Goal: Book appointment/travel/reservation

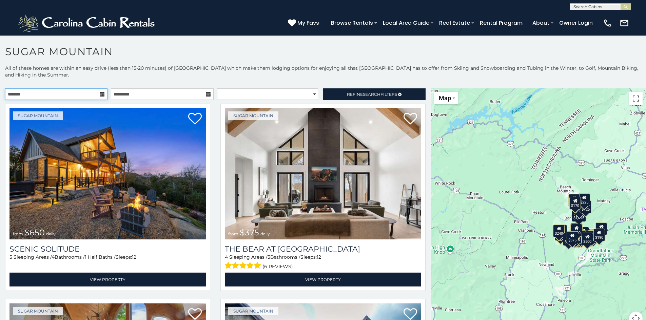
click at [93, 94] on input "text" at bounding box center [56, 94] width 102 height 12
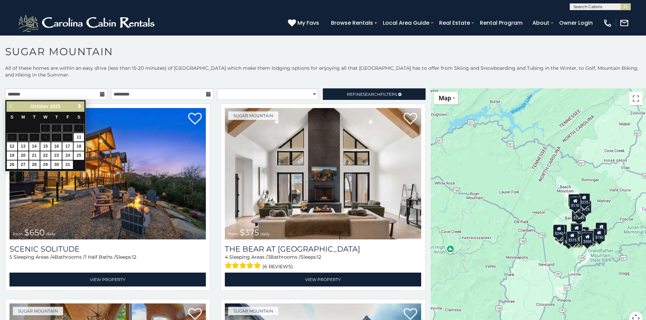
click at [100, 92] on icon at bounding box center [102, 94] width 5 height 5
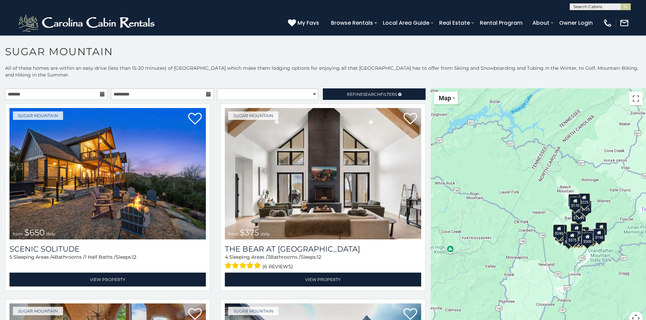
click at [100, 93] on icon at bounding box center [102, 94] width 5 height 5
click at [100, 97] on input "text" at bounding box center [56, 94] width 102 height 12
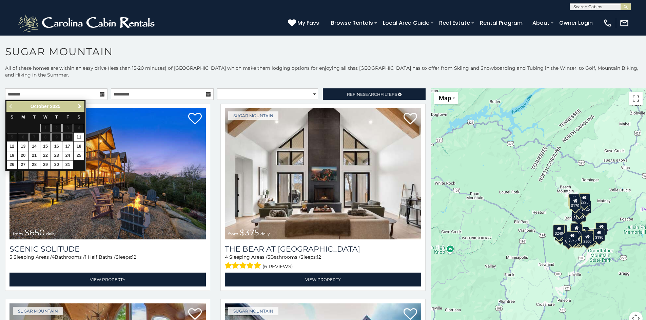
click at [79, 109] on span "Next" at bounding box center [79, 106] width 5 height 5
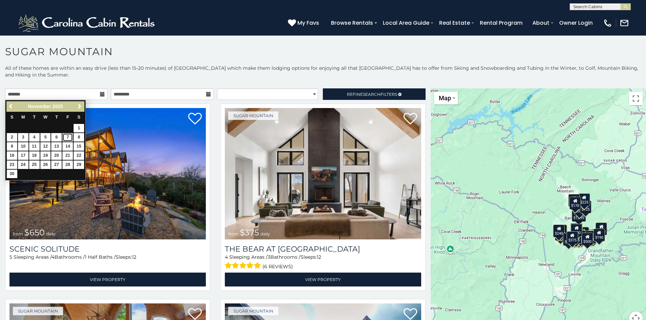
click at [65, 140] on link "7" at bounding box center [67, 137] width 11 height 8
type input "**********"
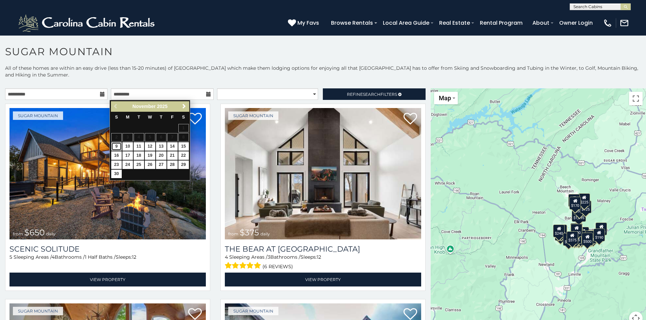
click at [118, 150] on link "9" at bounding box center [116, 146] width 11 height 8
type input "**********"
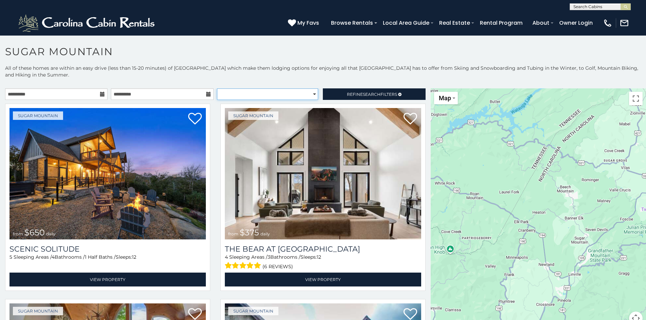
click at [304, 93] on select "**********" at bounding box center [267, 94] width 101 height 12
click at [329, 95] on link "Refine Search Filters" at bounding box center [374, 94] width 102 height 12
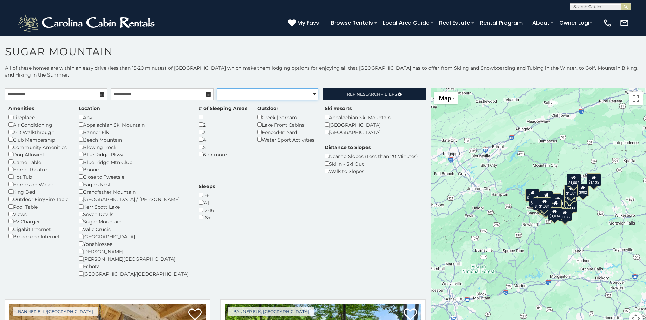
click at [239, 94] on select "**********" at bounding box center [267, 94] width 101 height 12
click at [217, 88] on select "**********" at bounding box center [267, 94] width 101 height 12
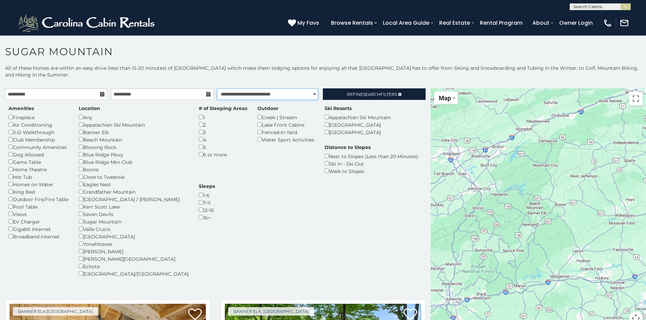
click at [269, 95] on select "**********" at bounding box center [267, 94] width 101 height 12
select select "*********"
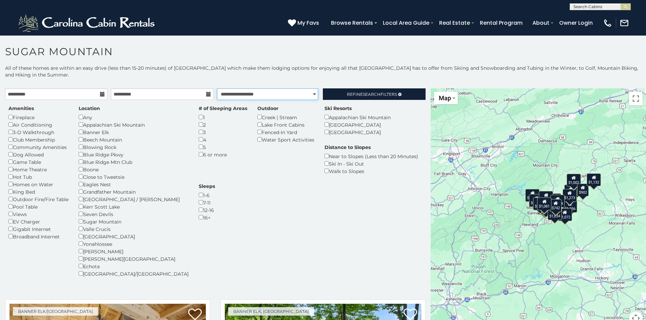
click at [217, 88] on select "**********" at bounding box center [267, 94] width 101 height 12
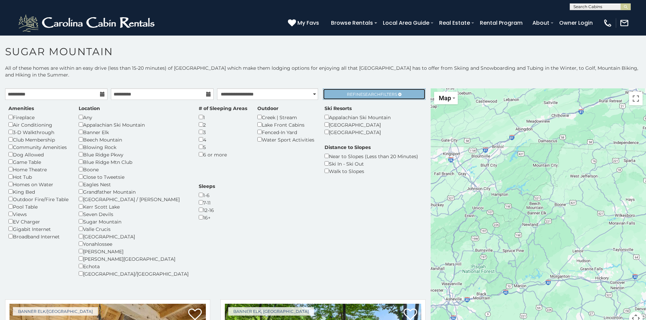
click at [347, 96] on span "Refine Search Filters" at bounding box center [372, 94] width 50 height 5
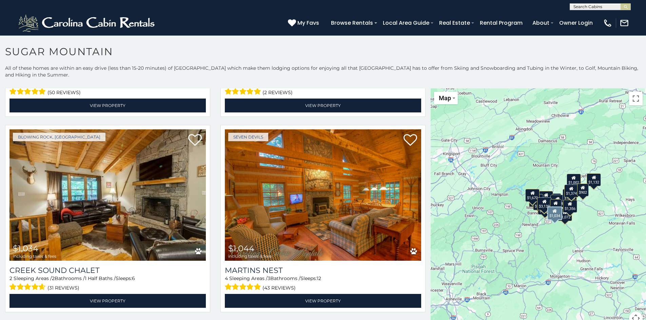
scroll to position [1627, 0]
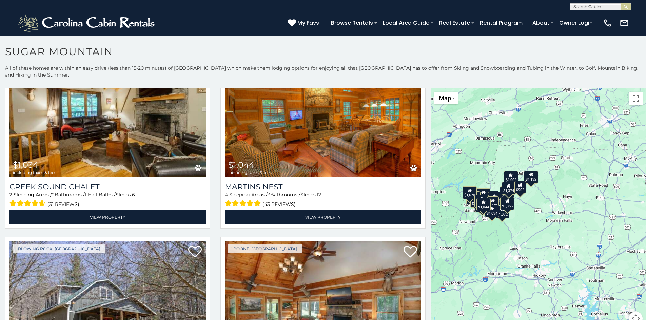
drag, startPoint x: 552, startPoint y: 247, endPoint x: 488, endPoint y: 244, distance: 63.5
click at [488, 244] on div "$1,670 $1,098 $1,152 $1,227 $1,273 $1,291 $1,356 $1,374 $3,139 $739 $742 $884 $…" at bounding box center [538, 210] width 215 height 245
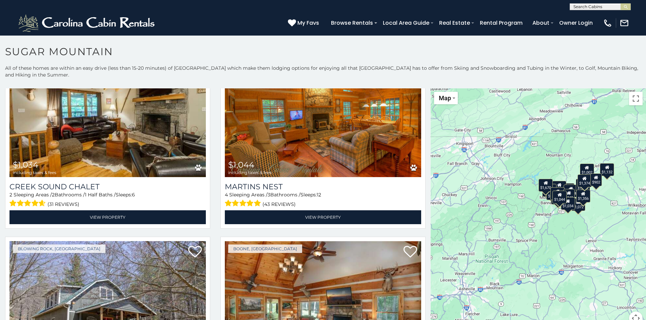
drag, startPoint x: 510, startPoint y: 224, endPoint x: 602, endPoint y: 216, distance: 91.9
click at [602, 216] on div "$1,670 $1,098 $1,152 $1,227 $1,273 $1,291 $1,356 $1,374 $3,139 $739 $742 $884 $…" at bounding box center [538, 210] width 215 height 245
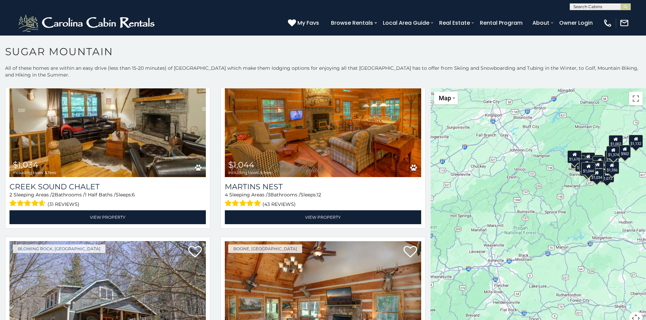
drag, startPoint x: 528, startPoint y: 250, endPoint x: 538, endPoint y: 224, distance: 27.6
click at [538, 224] on div "$1,670 $1,098 $1,152 $1,227 $1,273 $1,291 $1,356 $1,374 $3,139 $739 $742 $884 $…" at bounding box center [538, 210] width 215 height 245
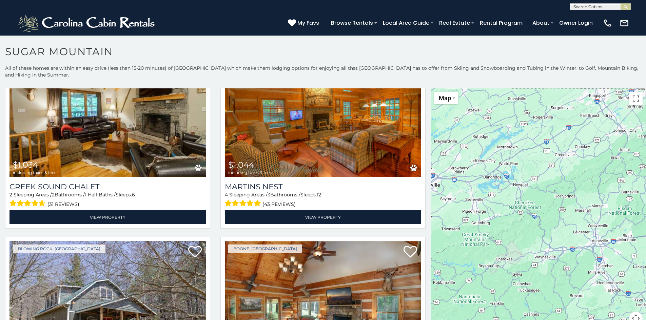
drag, startPoint x: 492, startPoint y: 255, endPoint x: 599, endPoint y: 234, distance: 108.9
click at [599, 234] on div "$1,670 $1,098 $1,152 $1,227 $1,273 $1,291 $1,356 $1,374 $3,139 $739 $742 $884 $…" at bounding box center [538, 210] width 215 height 245
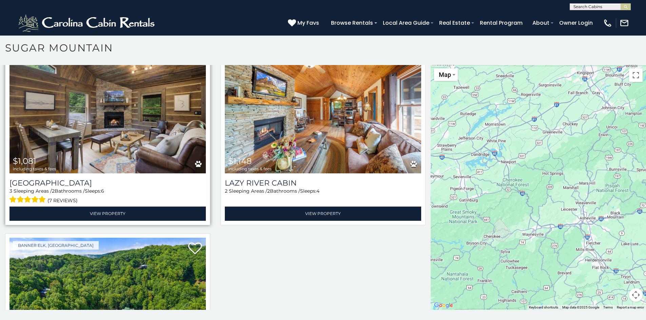
scroll to position [2483, 0]
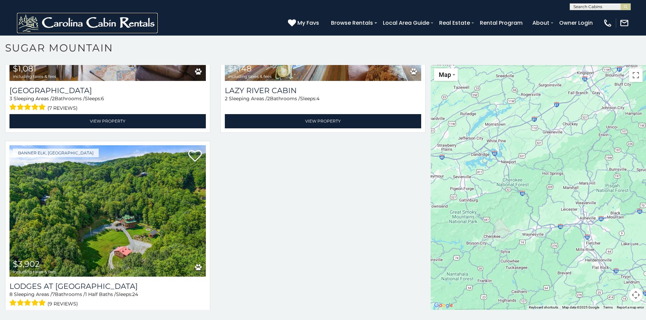
click at [112, 26] on img at bounding box center [87, 23] width 141 height 20
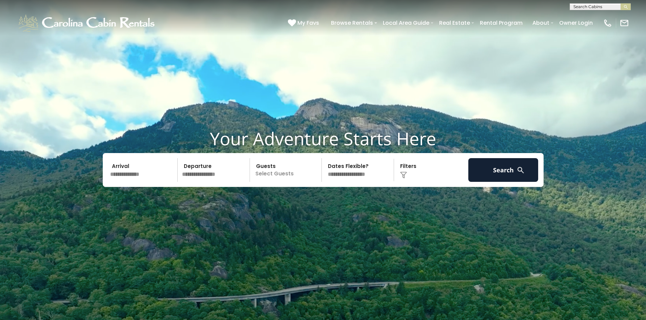
click at [142, 177] on input "text" at bounding box center [143, 170] width 70 height 24
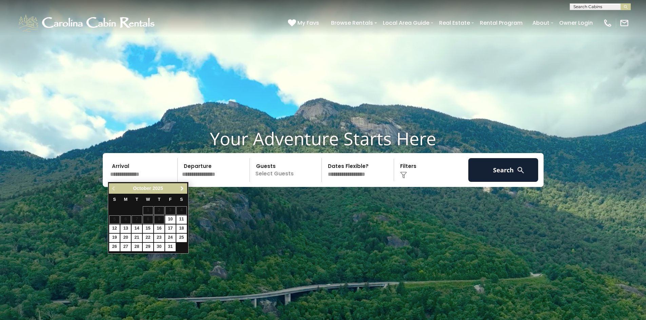
click at [183, 190] on span "Next" at bounding box center [181, 188] width 5 height 5
click at [169, 222] on link "7" at bounding box center [170, 220] width 11 height 8
type input "*******"
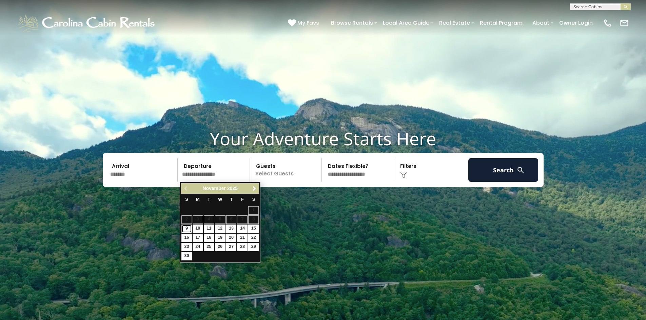
click at [186, 229] on link "9" at bounding box center [186, 229] width 11 height 8
type input "*******"
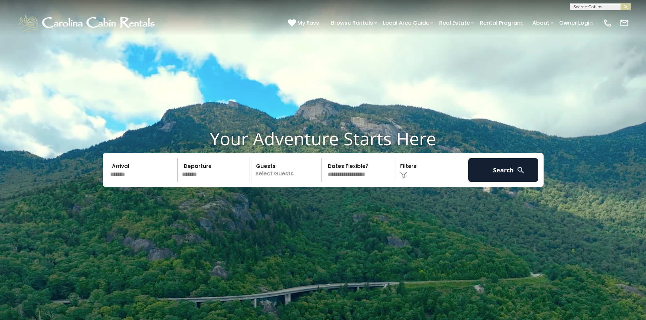
click at [268, 178] on p "Select Guests" at bounding box center [287, 170] width 70 height 24
click at [317, 199] on div "+" at bounding box center [320, 198] width 8 height 8
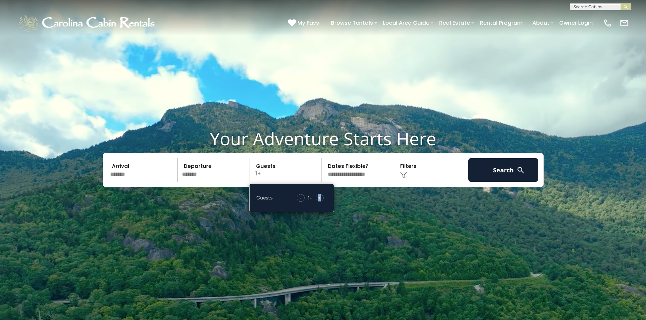
click at [317, 199] on div "+" at bounding box center [320, 198] width 8 height 8
click at [401, 174] on img at bounding box center [403, 175] width 7 height 7
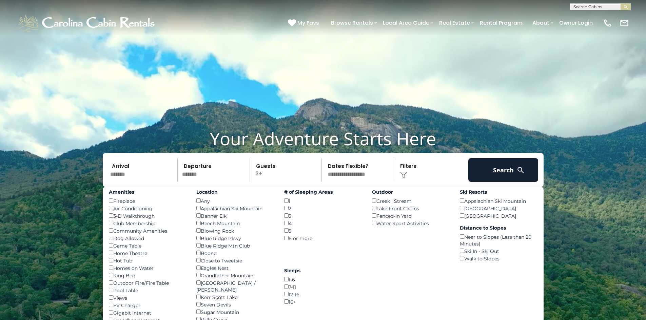
click at [376, 200] on div "Creek | Stream ()" at bounding box center [411, 200] width 78 height 7
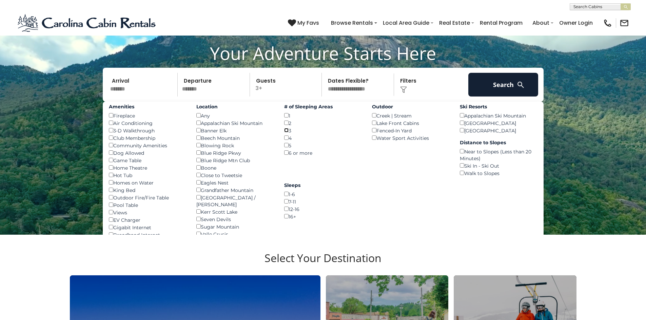
scroll to position [102, 0]
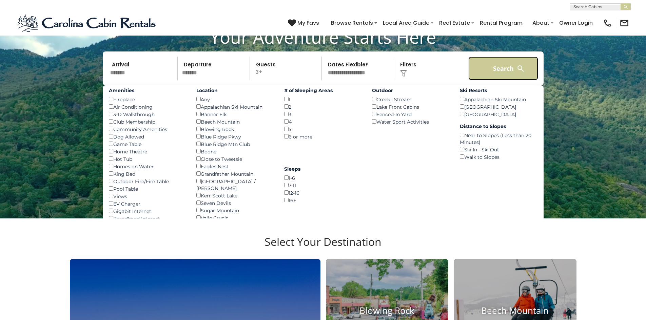
click at [500, 67] on button "Search" at bounding box center [503, 69] width 70 height 24
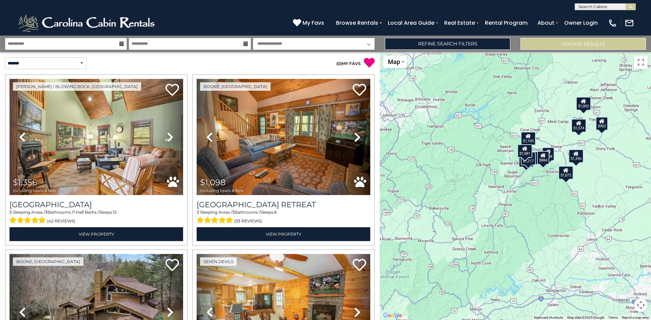
drag, startPoint x: 488, startPoint y: 185, endPoint x: 471, endPoint y: 155, distance: 34.9
click at [471, 155] on div "$1,356 $1,098 $1,374 $1,152 $1,002 $888 $1,217 $1,072 $884 $902 $1,105 $1,081" at bounding box center [515, 186] width 271 height 268
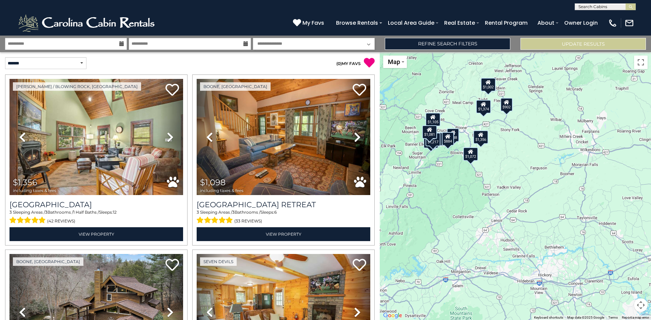
drag, startPoint x: 545, startPoint y: 196, endPoint x: 439, endPoint y: 181, distance: 106.4
click at [439, 181] on div "$1,356 $1,098 $1,374 $1,152 $1,002 $888 $1,217 $1,072 $884 $902 $1,105 $1,081" at bounding box center [515, 186] width 271 height 268
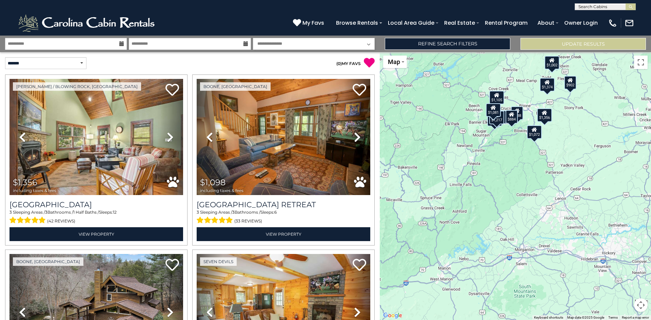
drag, startPoint x: 475, startPoint y: 181, endPoint x: 516, endPoint y: 168, distance: 43.3
click at [550, 158] on div "$1,356 $1,098 $1,374 $1,152 $1,002 $888 $1,217 $1,072 $884 $902 $1,105 $1,081" at bounding box center [515, 186] width 271 height 268
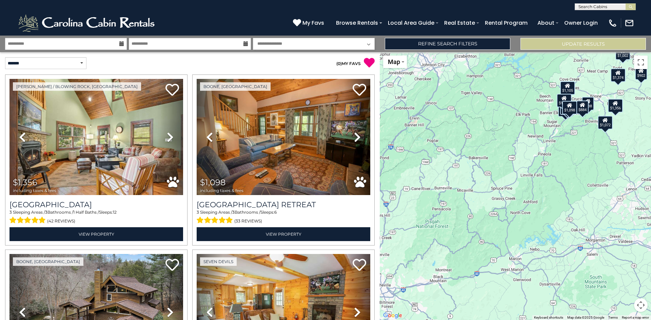
drag, startPoint x: 517, startPoint y: 204, endPoint x: 606, endPoint y: 186, distance: 90.2
click at [606, 186] on div "$1,356 $1,098 $1,374 $1,152 $1,002 $888 $1,217 $1,072 $884 $902 $1,105 $1,081" at bounding box center [515, 186] width 271 height 268
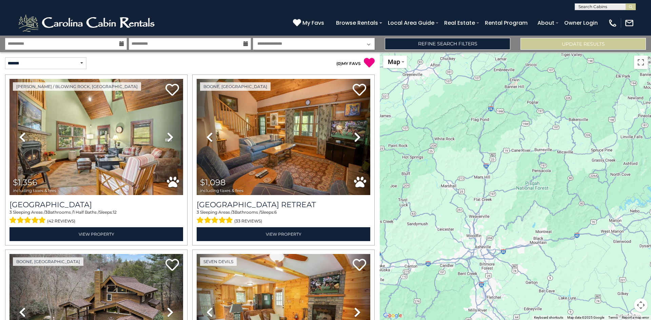
drag, startPoint x: 553, startPoint y: 209, endPoint x: 598, endPoint y: 196, distance: 47.2
click at [598, 196] on div "$1,356 $1,098 $1,374 $1,152 $1,002 $888 $1,217 $1,072 $884 $902 $1,105 $1,081" at bounding box center [515, 186] width 271 height 268
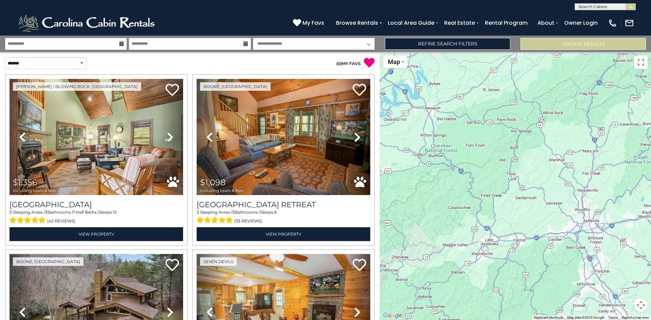
drag, startPoint x: 488, startPoint y: 223, endPoint x: 593, endPoint y: 198, distance: 107.8
click at [600, 196] on div "$1,356 $1,098 $1,374 $1,152 $1,002 $888 $1,217 $1,072 $884 $902 $1,105 $1,081" at bounding box center [515, 186] width 271 height 268
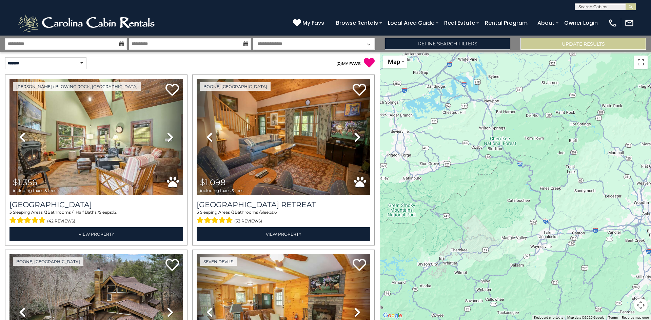
drag, startPoint x: 491, startPoint y: 212, endPoint x: 571, endPoint y: 202, distance: 80.3
click at [571, 202] on div "$1,356 $1,098 $1,374 $1,152 $1,002 $888 $1,217 $1,072 $884 $902 $1,105 $1,081" at bounding box center [515, 186] width 271 height 268
